Goal: Transaction & Acquisition: Purchase product/service

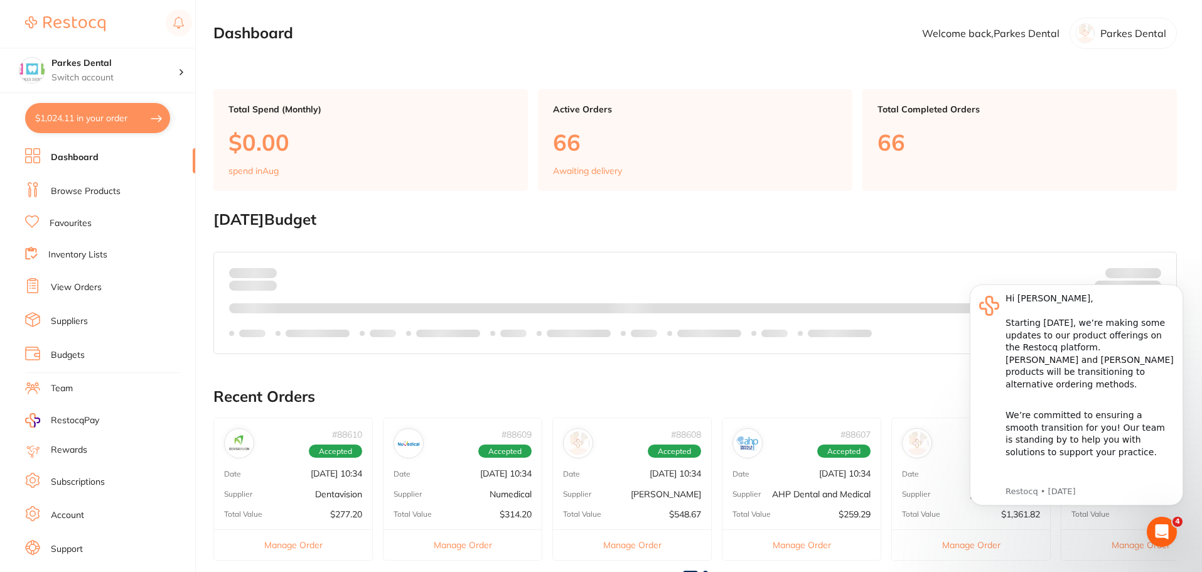
click at [70, 191] on link "Browse Products" at bounding box center [86, 191] width 70 height 13
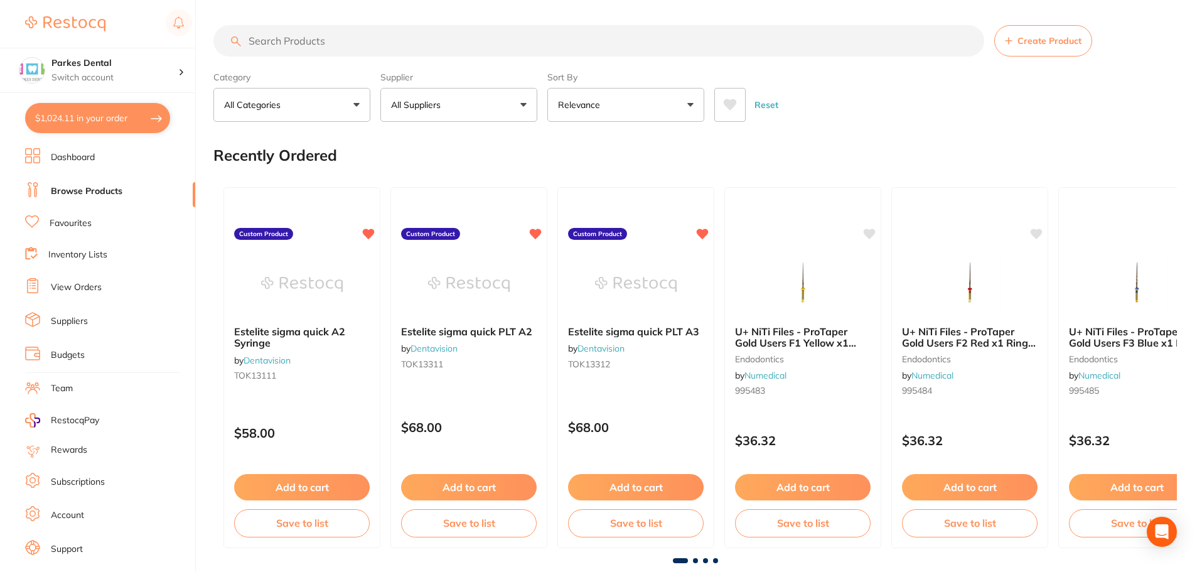
click at [321, 43] on input "search" at bounding box center [598, 40] width 771 height 31
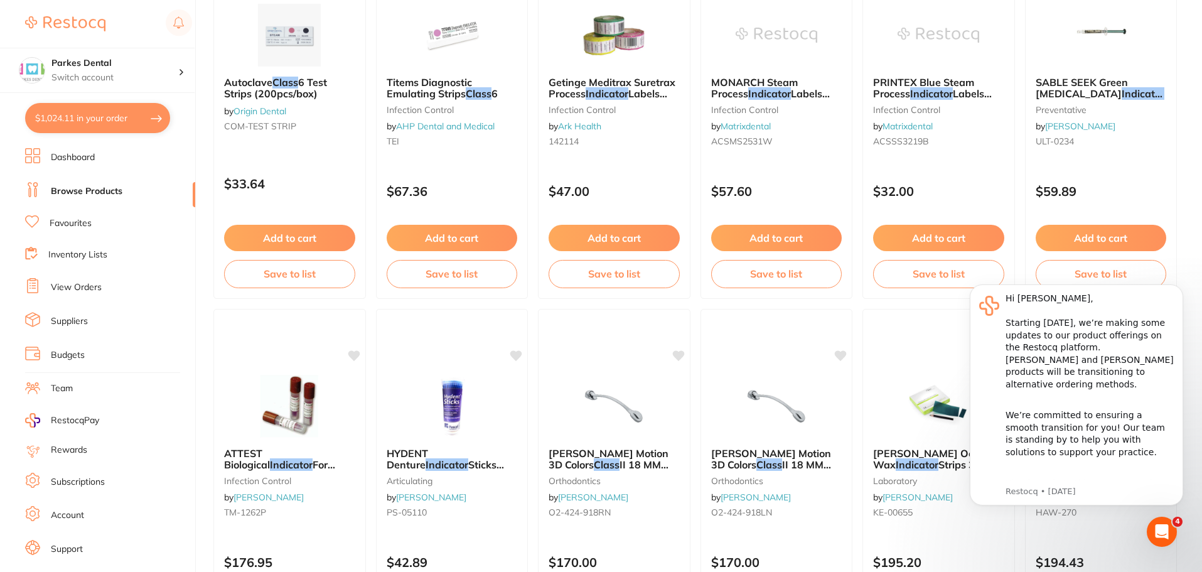
scroll to position [2574, 0]
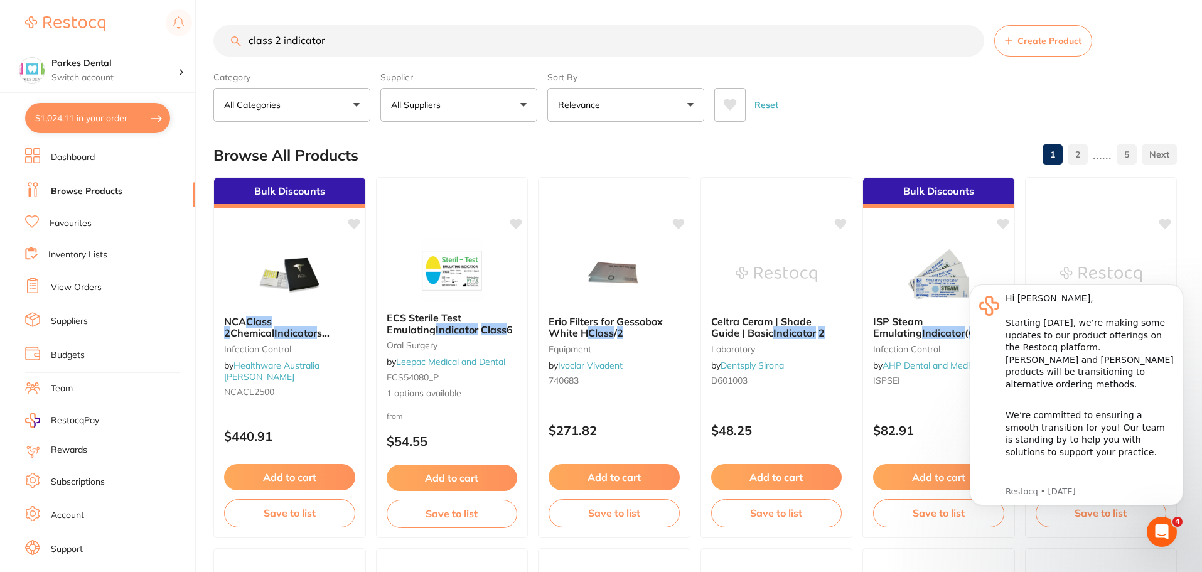
scroll to position [0, 0]
drag, startPoint x: 360, startPoint y: 46, endPoint x: 283, endPoint y: 46, distance: 76.6
click at [283, 46] on input "class 2 indicator" at bounding box center [598, 40] width 771 height 31
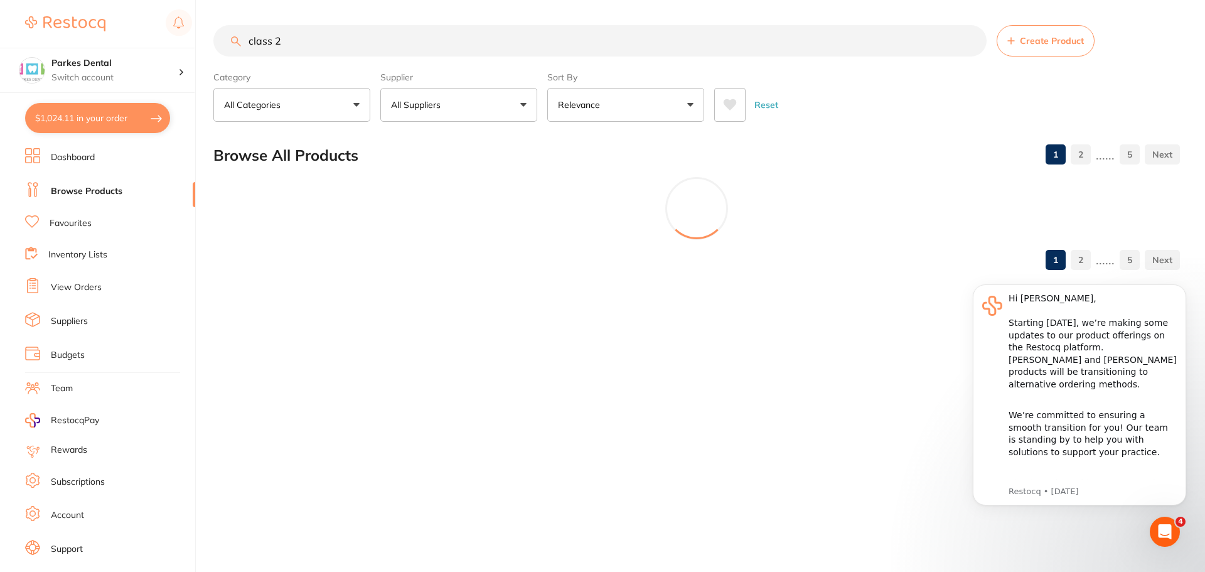
type input "class 2"
click at [417, 104] on p "All Suppliers" at bounding box center [418, 105] width 55 height 13
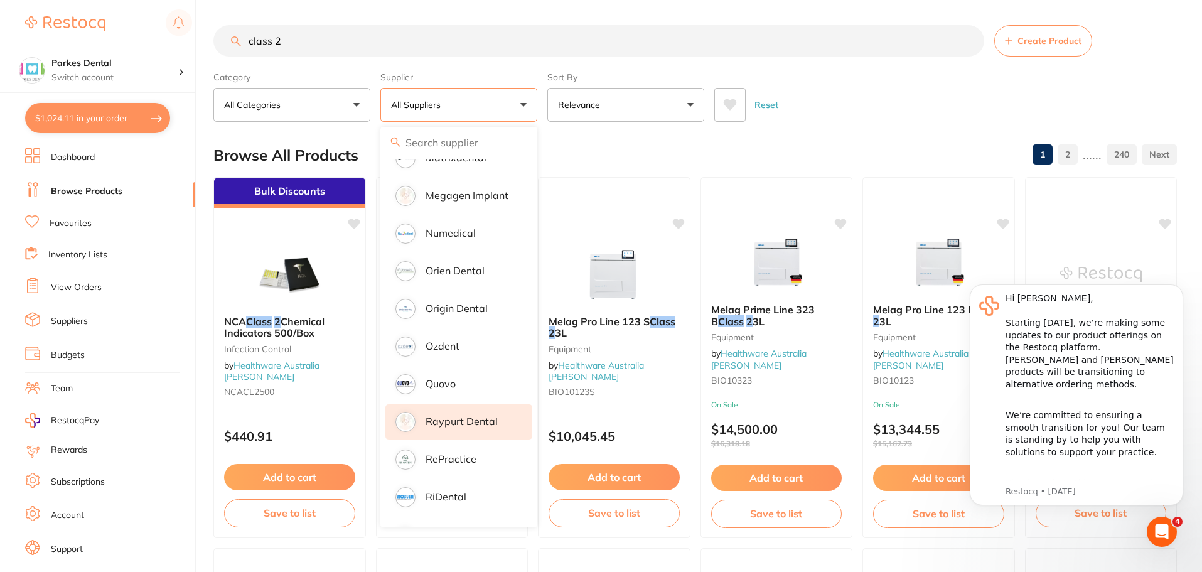
scroll to position [1004, 0]
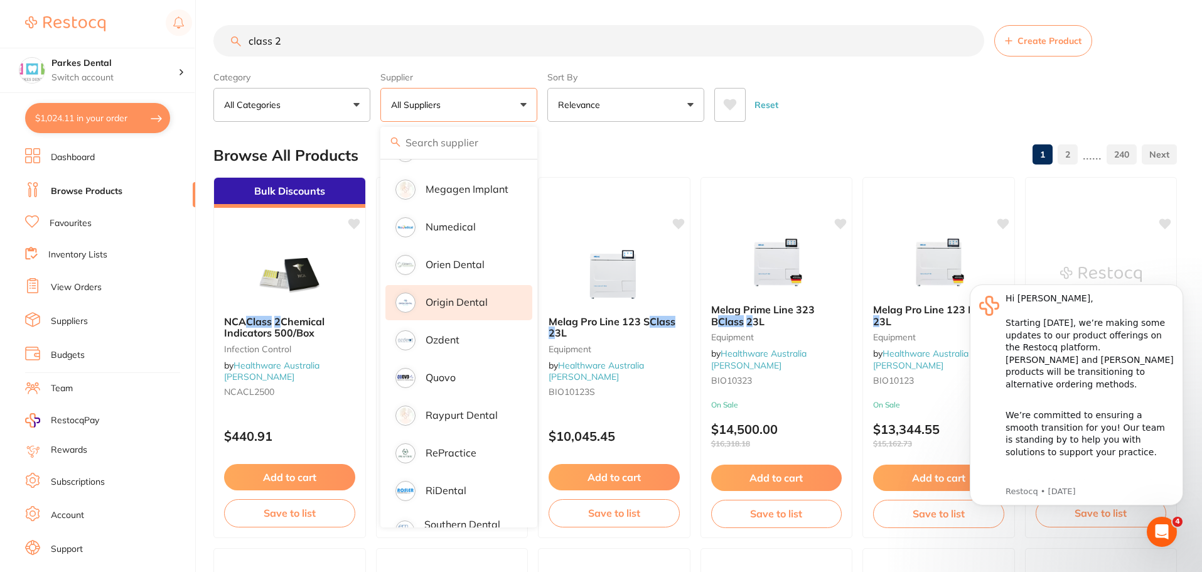
click at [450, 296] on p "Origin Dental" at bounding box center [457, 301] width 62 height 11
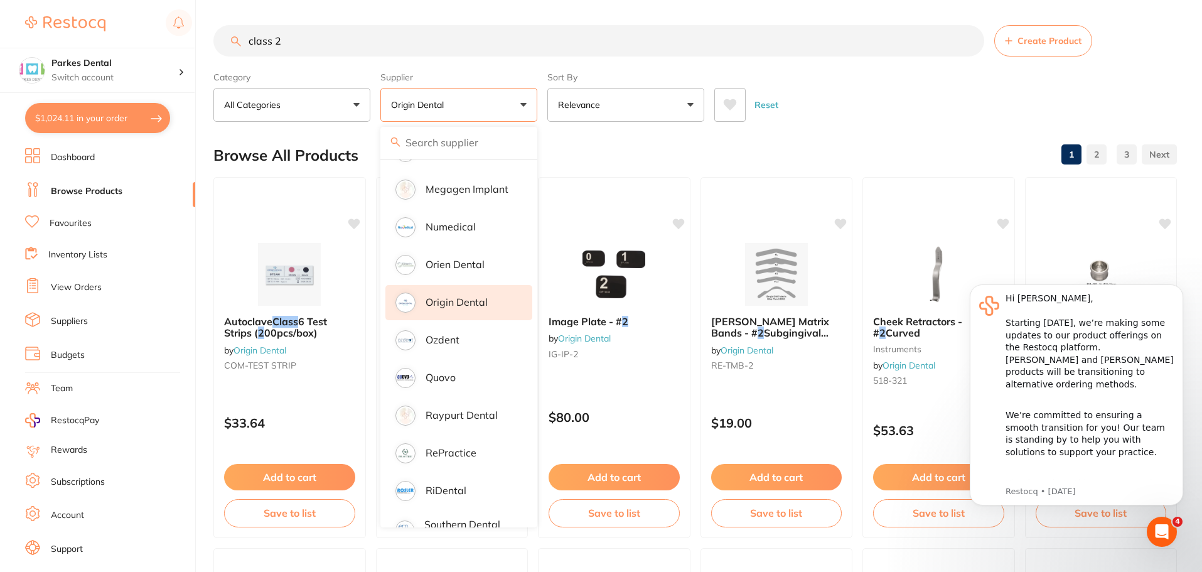
click at [895, 83] on div "Reset" at bounding box center [940, 100] width 453 height 44
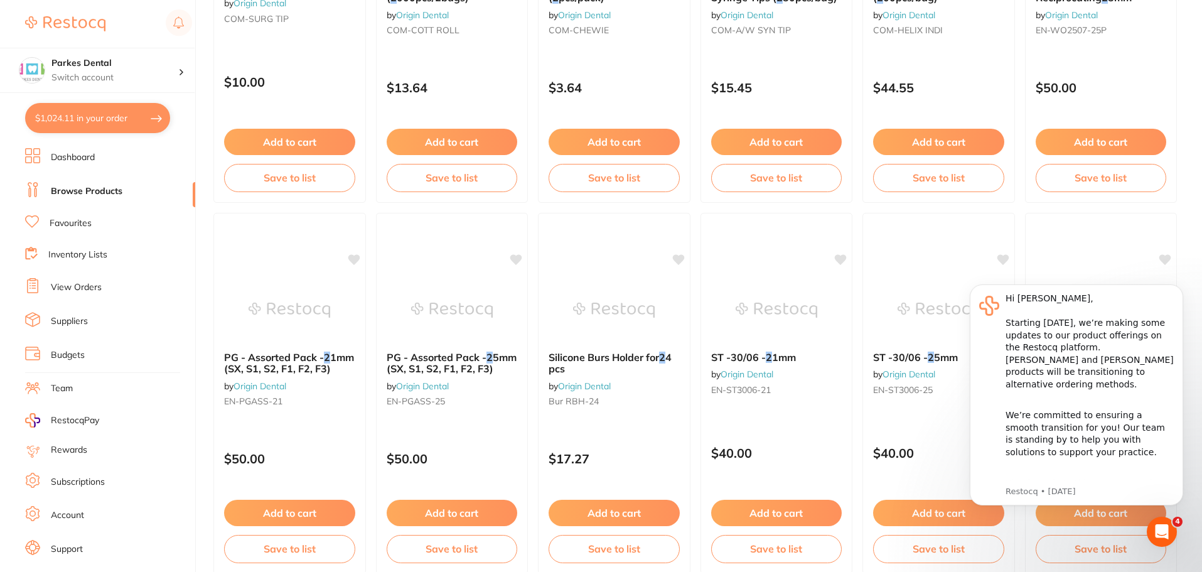
scroll to position [1820, 0]
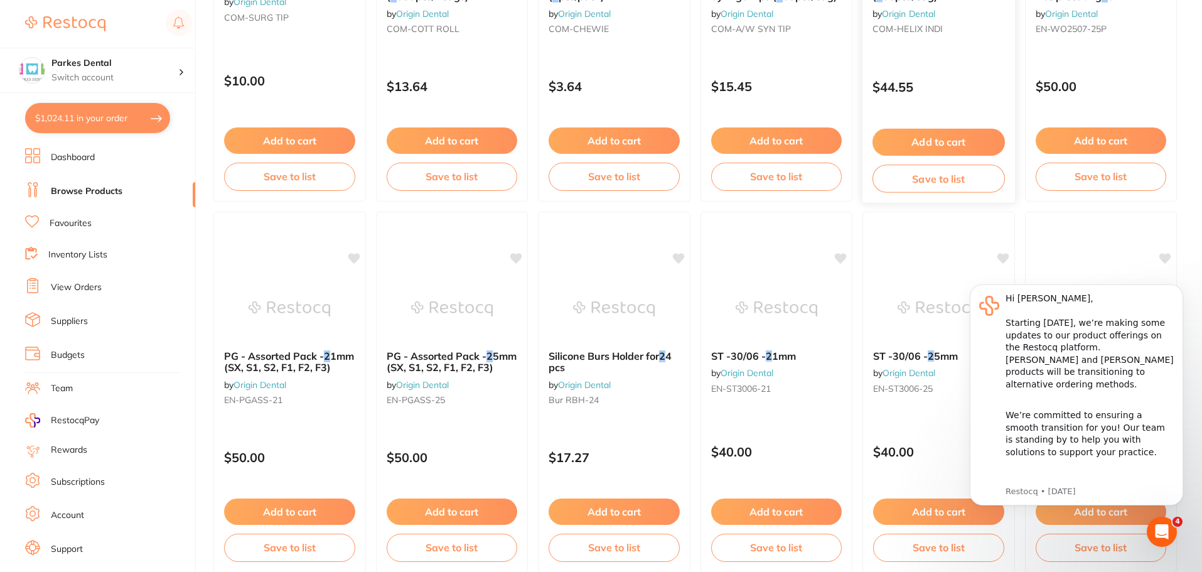
click at [933, 149] on button "Add to cart" at bounding box center [939, 142] width 132 height 27
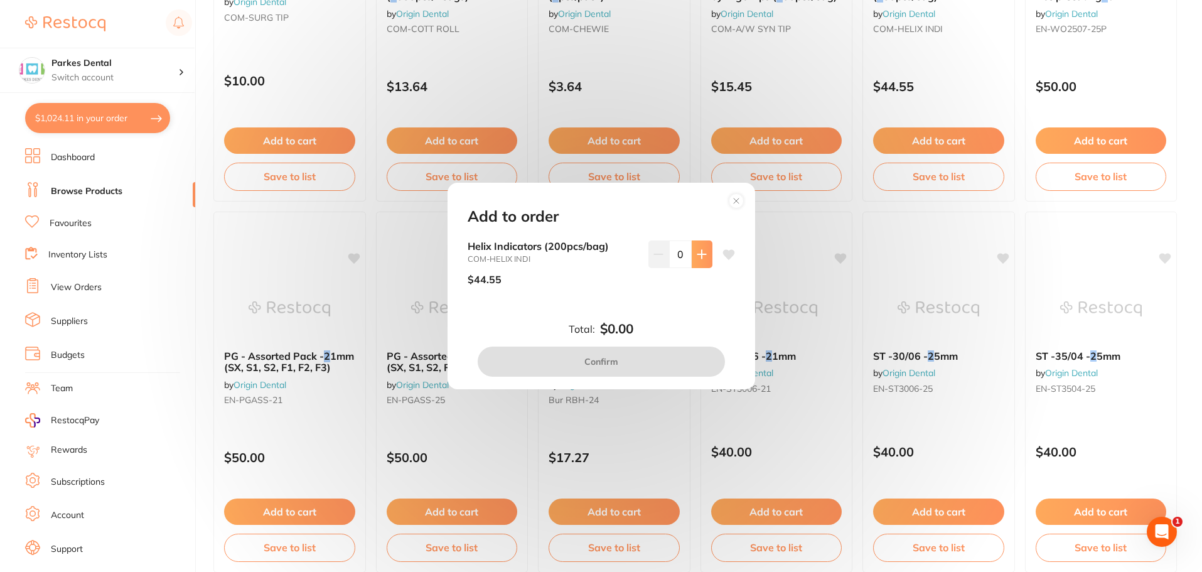
click at [704, 259] on button at bounding box center [702, 254] width 21 height 28
type input "1"
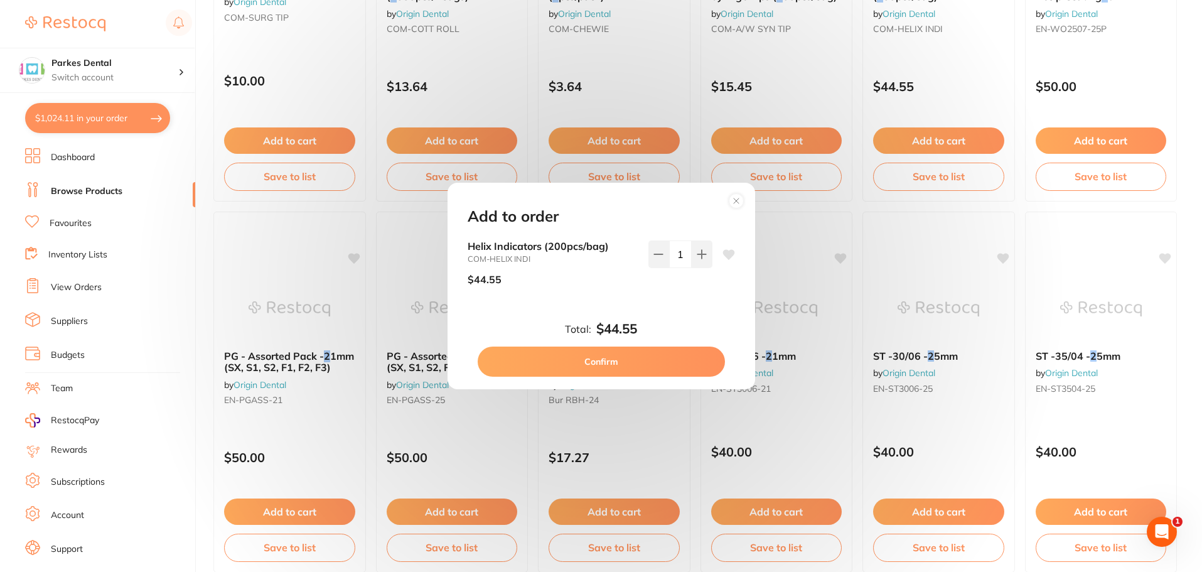
click at [652, 363] on button "Confirm" at bounding box center [601, 361] width 247 height 30
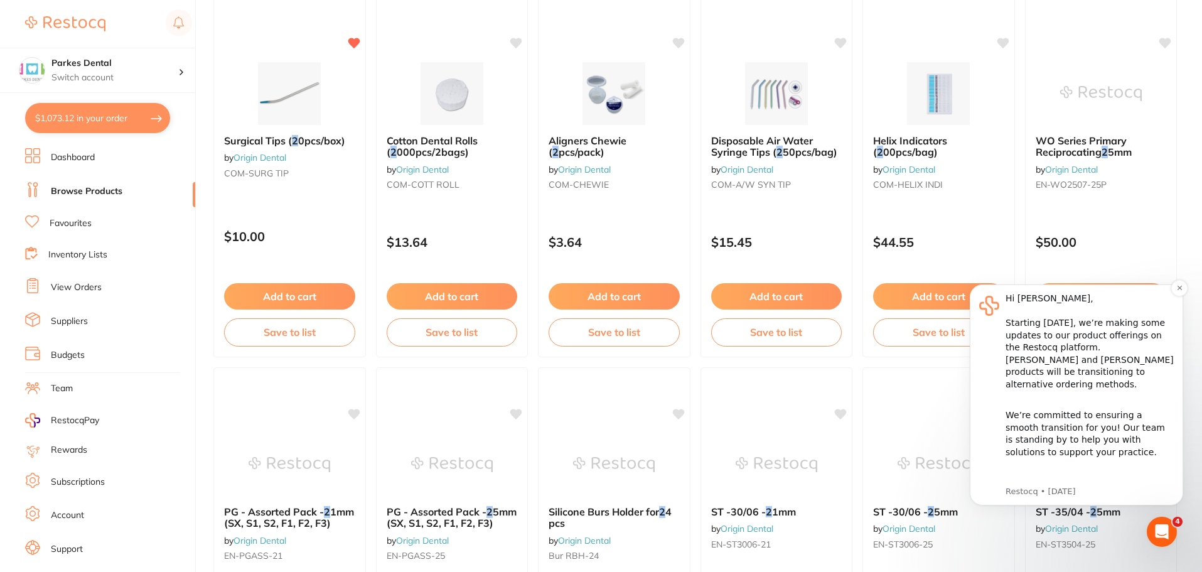
scroll to position [1632, 0]
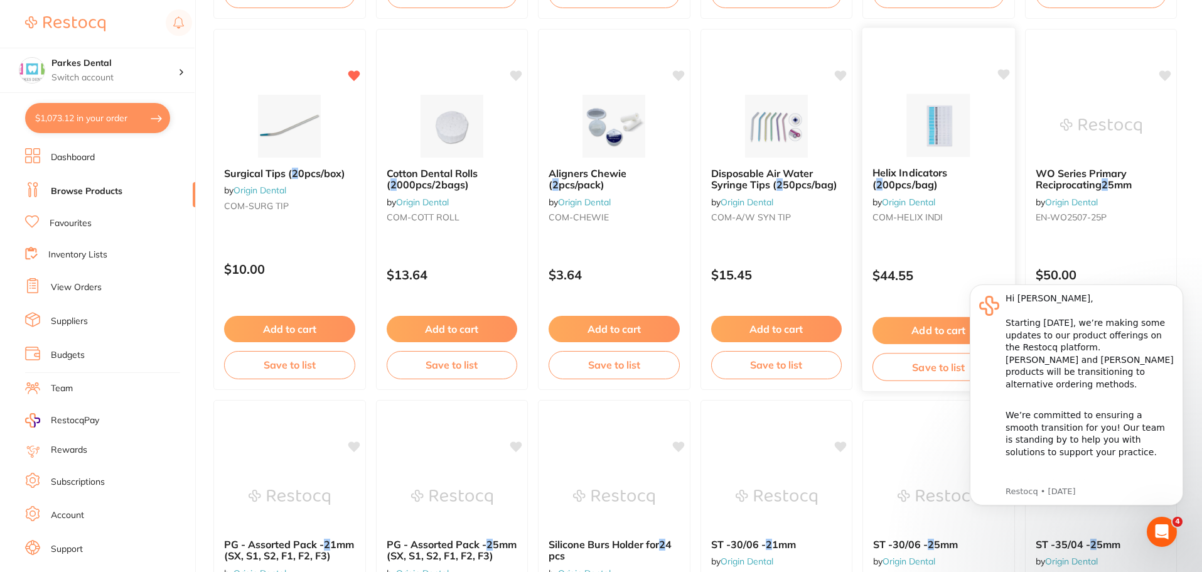
click at [920, 185] on span "00pcs/bag)" at bounding box center [910, 184] width 55 height 13
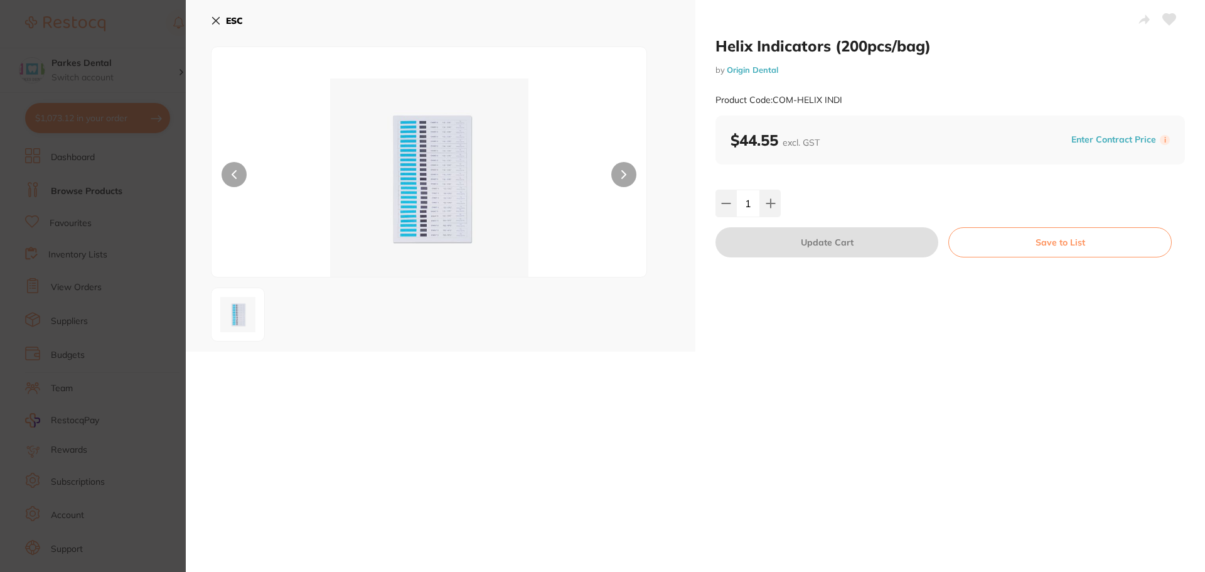
click at [213, 20] on icon at bounding box center [216, 21] width 10 height 10
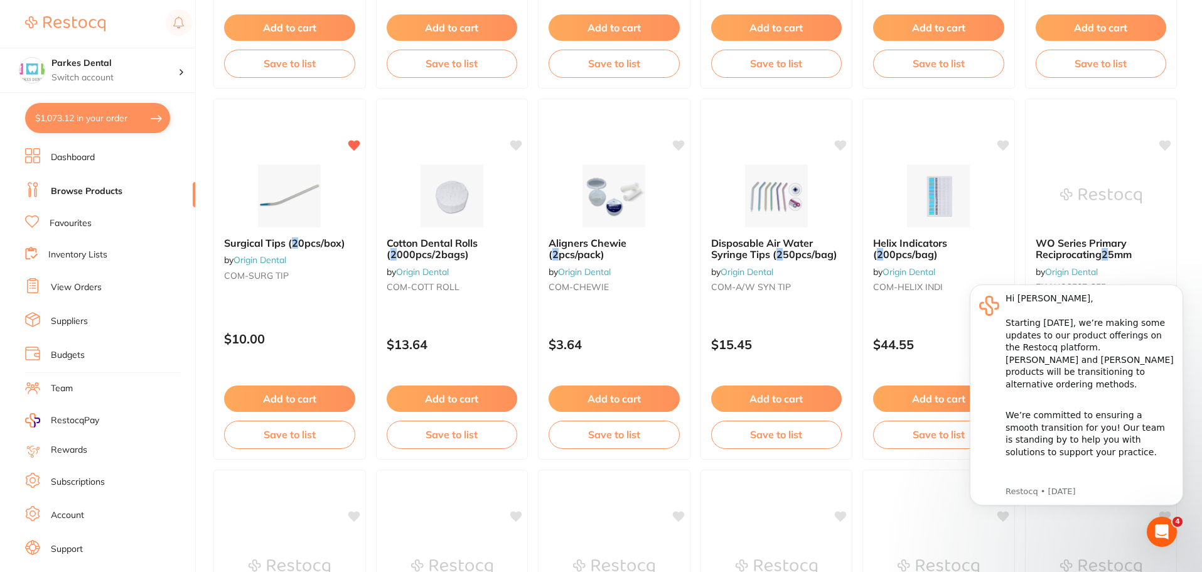
scroll to position [1381, 0]
